Goal: Register for event/course

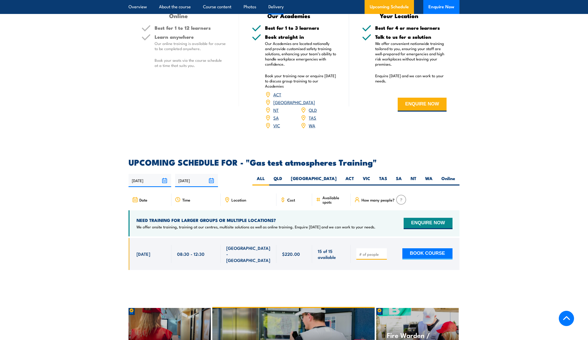
scroll to position [724, 0]
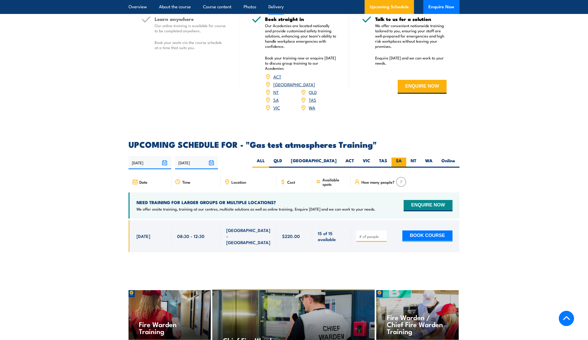
click at [397, 158] on label "SA" at bounding box center [399, 163] width 15 height 10
click at [402, 158] on input "SA" at bounding box center [403, 159] width 3 height 3
radio input "true"
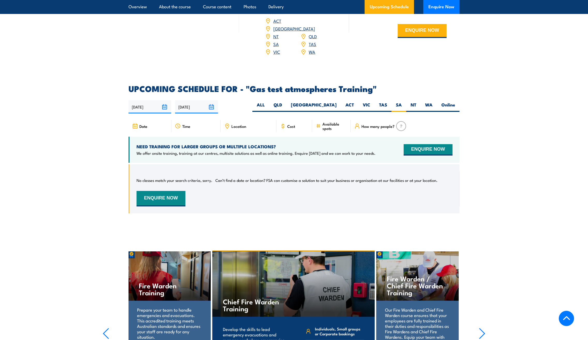
scroll to position [780, 0]
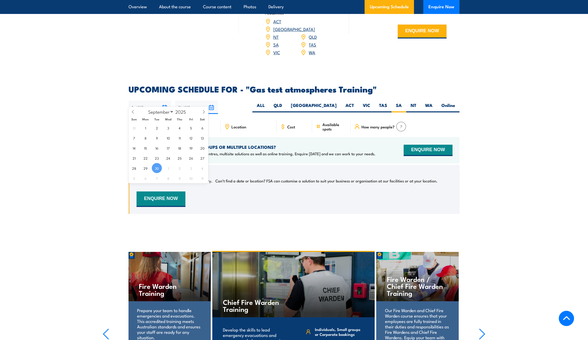
click at [165, 101] on input "[DATE]" at bounding box center [150, 107] width 43 height 13
click at [510, 172] on section "UPCOMING SCHEDULE FOR - "Gas test atmospheres Training" 30/09/2025 29/03/2026" at bounding box center [294, 153] width 588 height 137
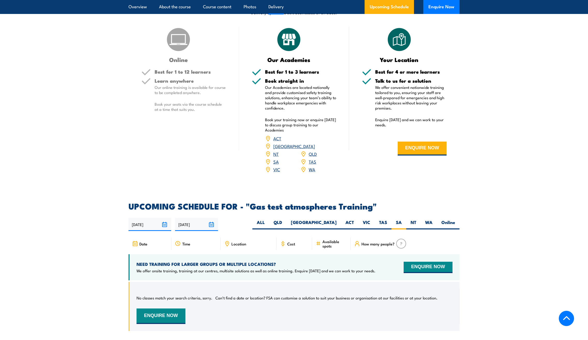
scroll to position [650, 0]
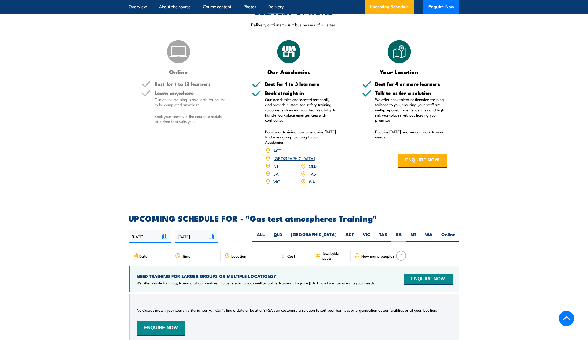
click at [275, 171] on link "SA" at bounding box center [275, 174] width 5 height 6
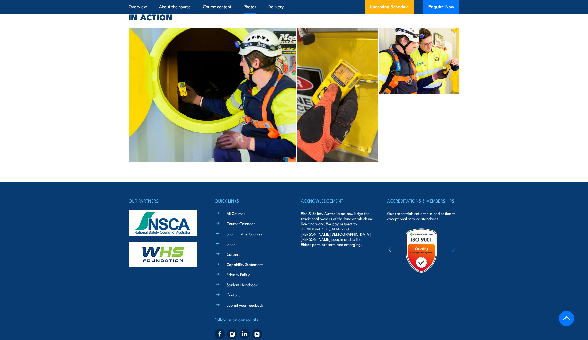
scroll to position [1219, 0]
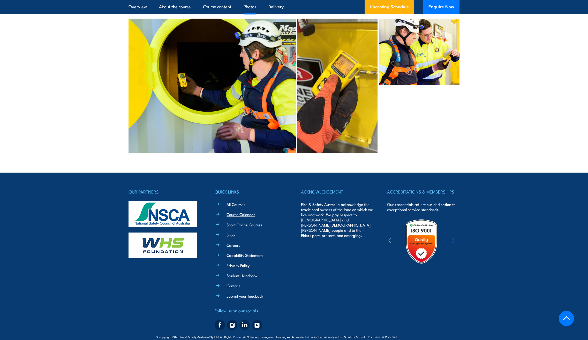
click at [248, 212] on link "Course Calendar" at bounding box center [241, 214] width 29 height 5
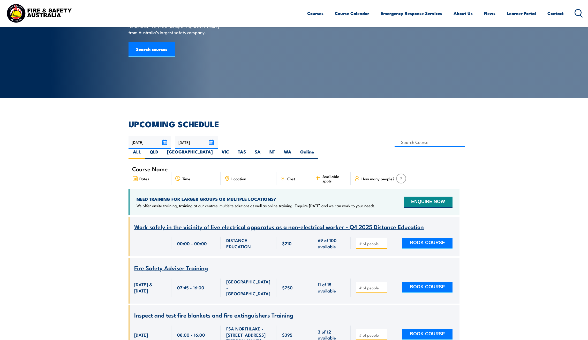
scroll to position [52, 0]
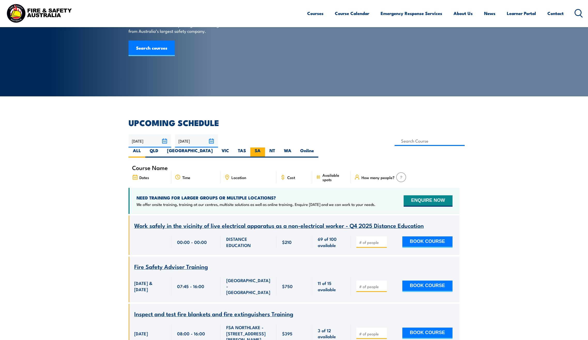
click at [265, 148] on label "SA" at bounding box center [257, 153] width 15 height 10
click at [264, 148] on input "SA" at bounding box center [262, 149] width 3 height 3
radio input "true"
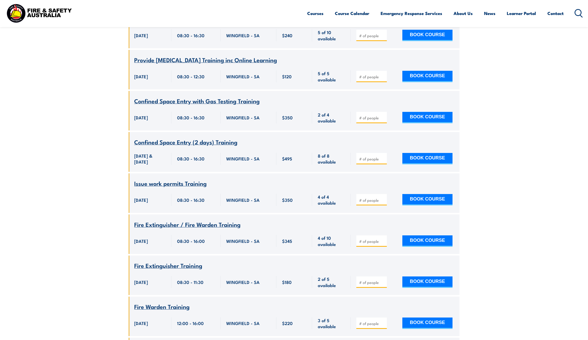
scroll to position [947, 0]
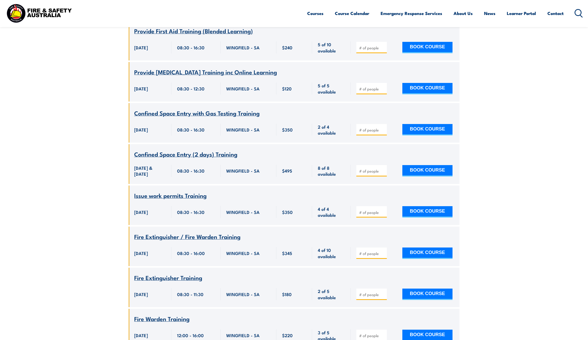
click at [198, 109] on span "Confined Space Entry with Gas Testing Training" at bounding box center [196, 113] width 125 height 9
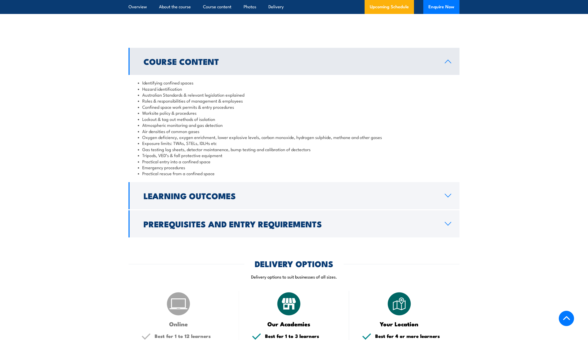
scroll to position [492, 0]
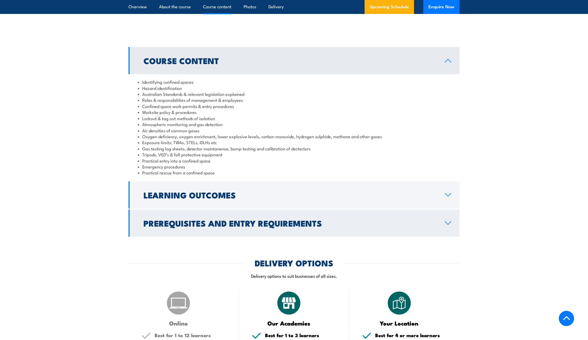
click at [169, 227] on h2 "Prerequisites and Entry Requirements" at bounding box center [290, 223] width 293 height 7
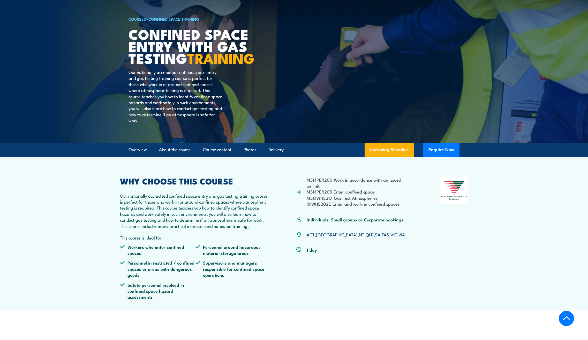
scroll to position [0, 0]
